Goal: Transaction & Acquisition: Purchase product/service

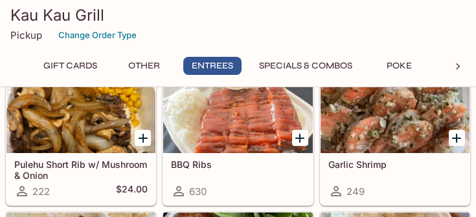
scroll to position [971, 0]
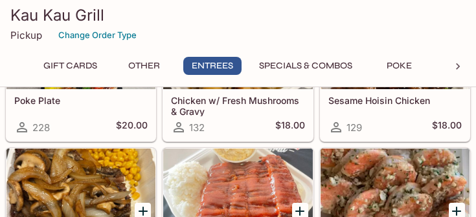
click at [458, 65] on icon at bounding box center [457, 66] width 13 height 13
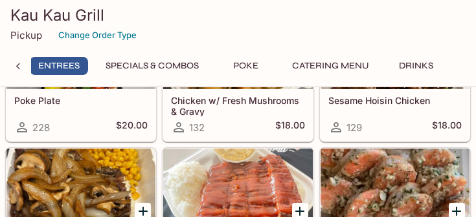
click at [339, 62] on button "Catering Menu" at bounding box center [330, 66] width 91 height 18
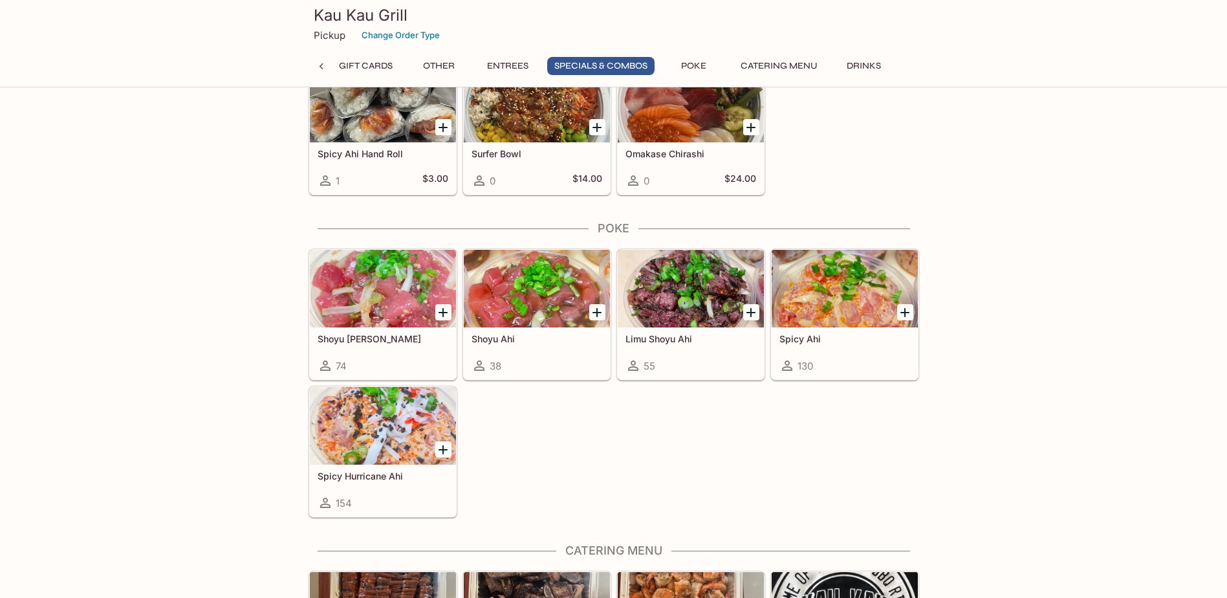
scroll to position [1915, 0]
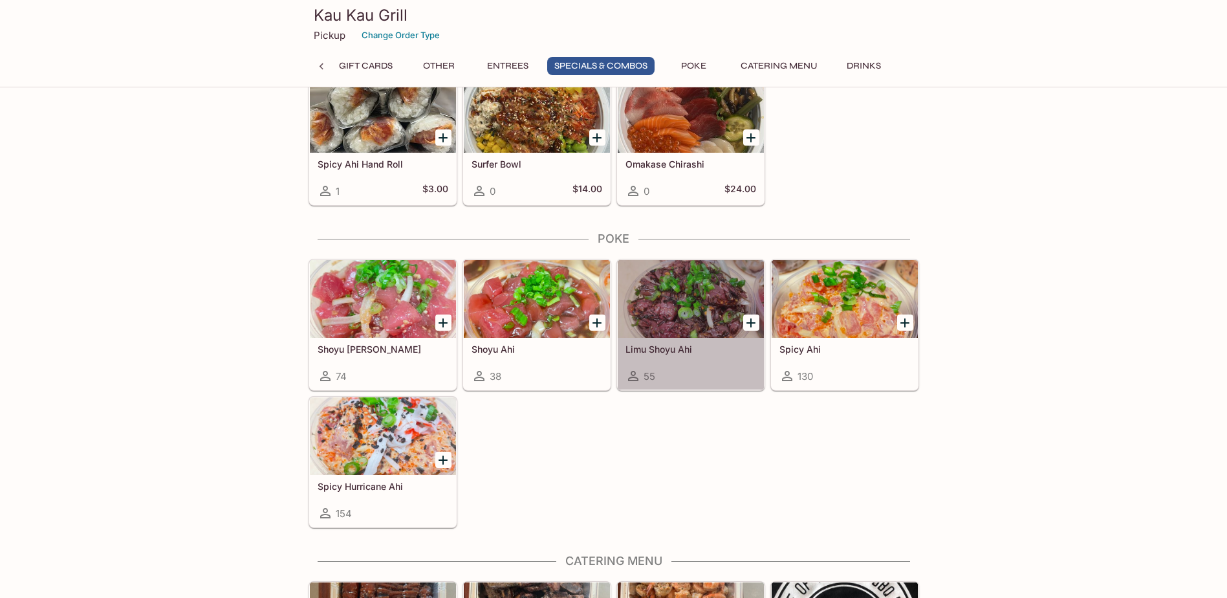
click at [475, 217] on div at bounding box center [691, 299] width 146 height 78
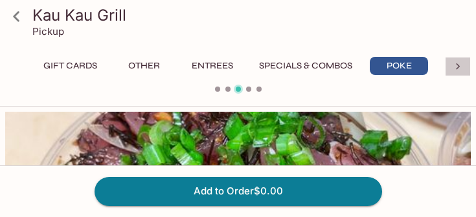
click at [463, 65] on icon at bounding box center [457, 66] width 13 height 13
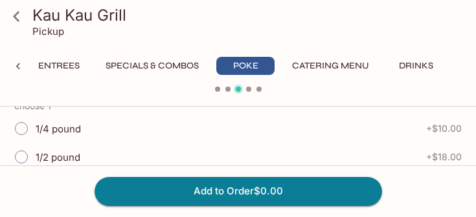
scroll to position [381, 0]
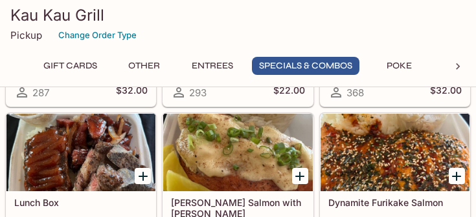
scroll to position [2150, 0]
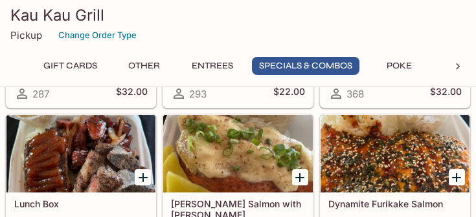
click at [386, 159] on div at bounding box center [394, 154] width 149 height 78
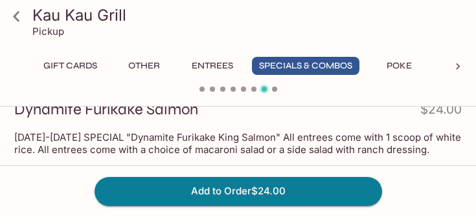
scroll to position [194, 0]
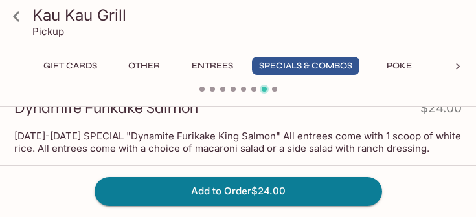
click at [12, 19] on icon at bounding box center [16, 16] width 23 height 23
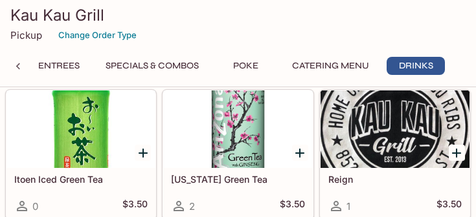
scroll to position [3693, 0]
